Goal: Complete application form

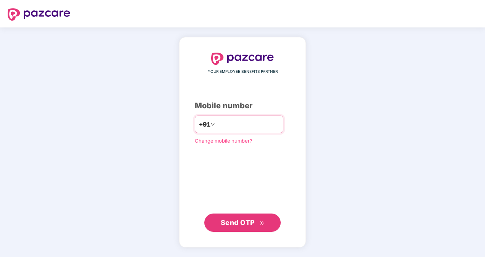
drag, startPoint x: 0, startPoint y: 0, endPoint x: 234, endPoint y: 124, distance: 265.5
click at [234, 124] on input "number" at bounding box center [248, 124] width 63 height 12
click at [217, 122] on input "**********" at bounding box center [248, 124] width 63 height 12
type input "**********"
click at [264, 221] on icon "double-right" at bounding box center [262, 223] width 5 height 5
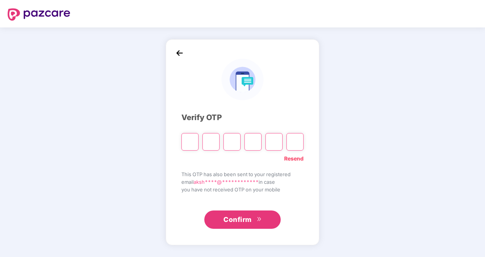
type input "*"
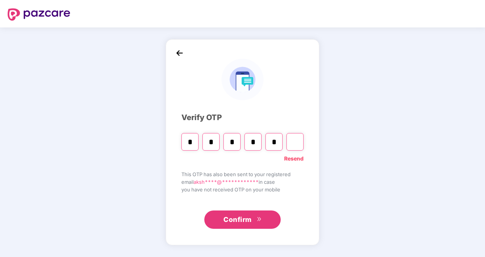
type input "*"
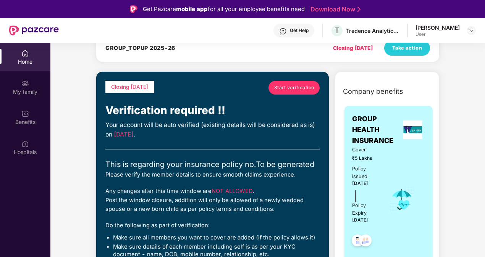
scroll to position [76, 0]
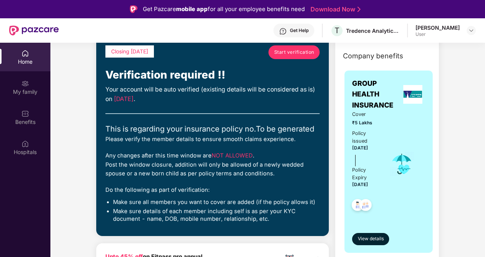
click at [283, 52] on span "Start verification" at bounding box center [294, 51] width 40 height 7
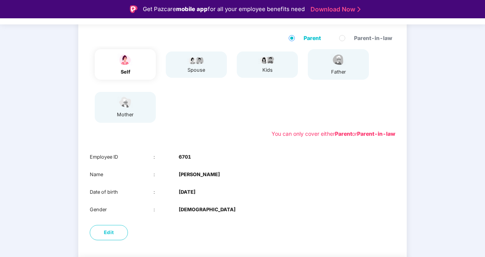
scroll to position [107, 0]
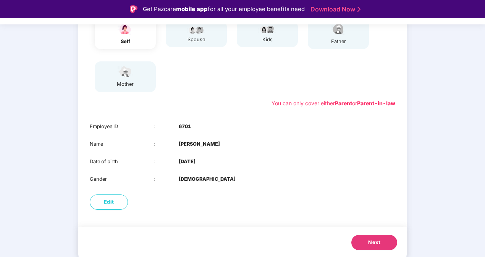
click at [388, 249] on button "Next" at bounding box center [374, 242] width 46 height 15
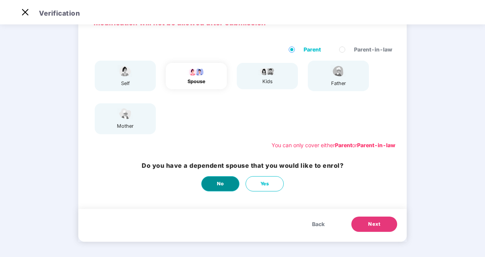
click at [230, 188] on button "No" at bounding box center [220, 183] width 38 height 15
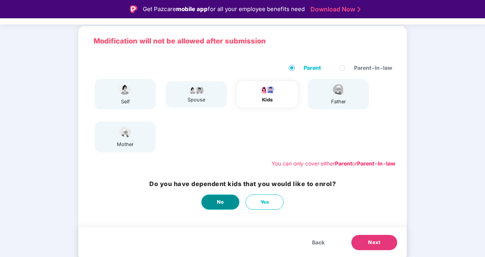
click at [217, 208] on button "No" at bounding box center [220, 202] width 38 height 15
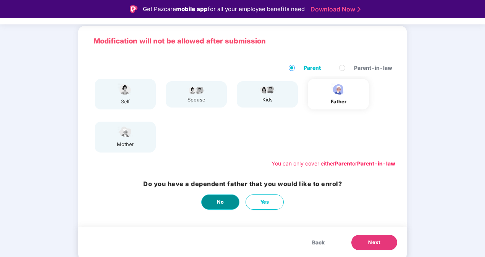
click at [213, 205] on button "No" at bounding box center [220, 202] width 38 height 15
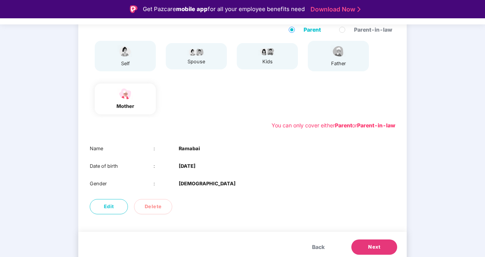
scroll to position [89, 0]
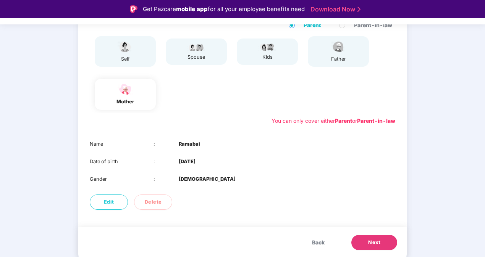
click at [381, 239] on button "Next" at bounding box center [374, 242] width 46 height 15
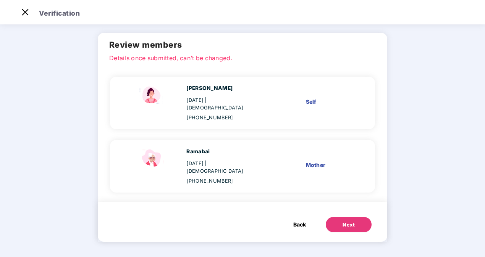
scroll to position [8, 0]
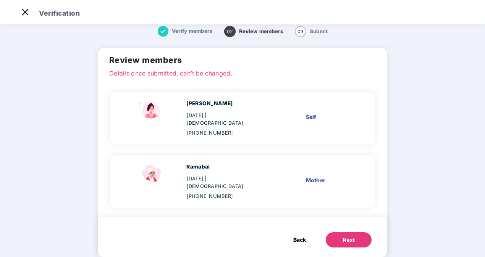
click at [350, 237] on div "Next" at bounding box center [349, 241] width 12 height 8
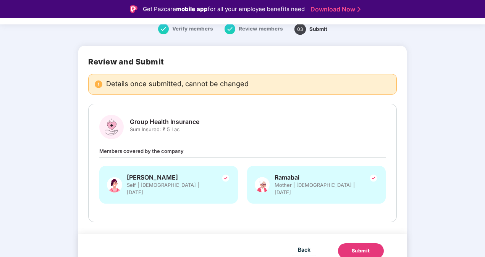
scroll to position [18, 0]
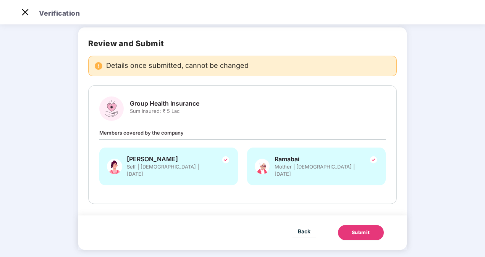
click at [367, 229] on div "Submit" at bounding box center [361, 233] width 18 height 8
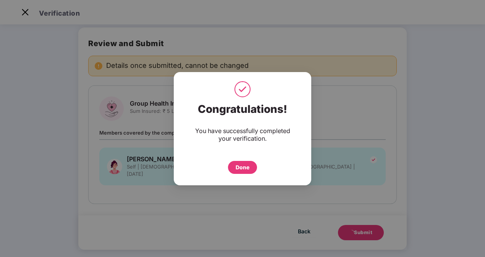
click at [245, 166] on div "Done" at bounding box center [243, 167] width 14 height 8
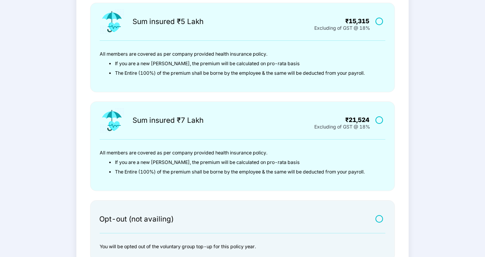
scroll to position [245, 0]
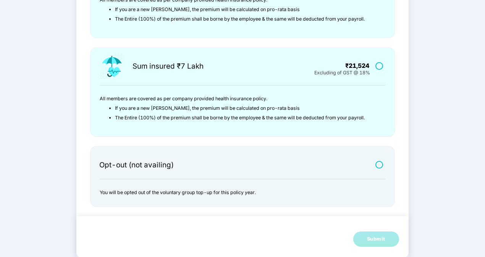
click at [337, 157] on div at bounding box center [337, 160] width 63 height 17
click at [379, 159] on div at bounding box center [380, 164] width 14 height 10
click at [379, 162] on label at bounding box center [380, 165] width 10 height 6
click at [371, 238] on div "Submit" at bounding box center [376, 240] width 18 height 8
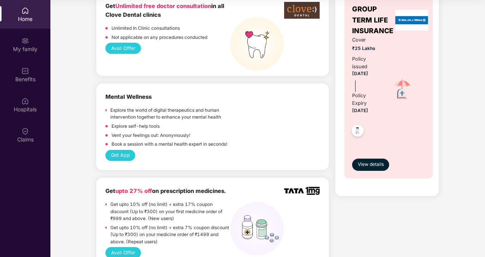
scroll to position [567, 0]
